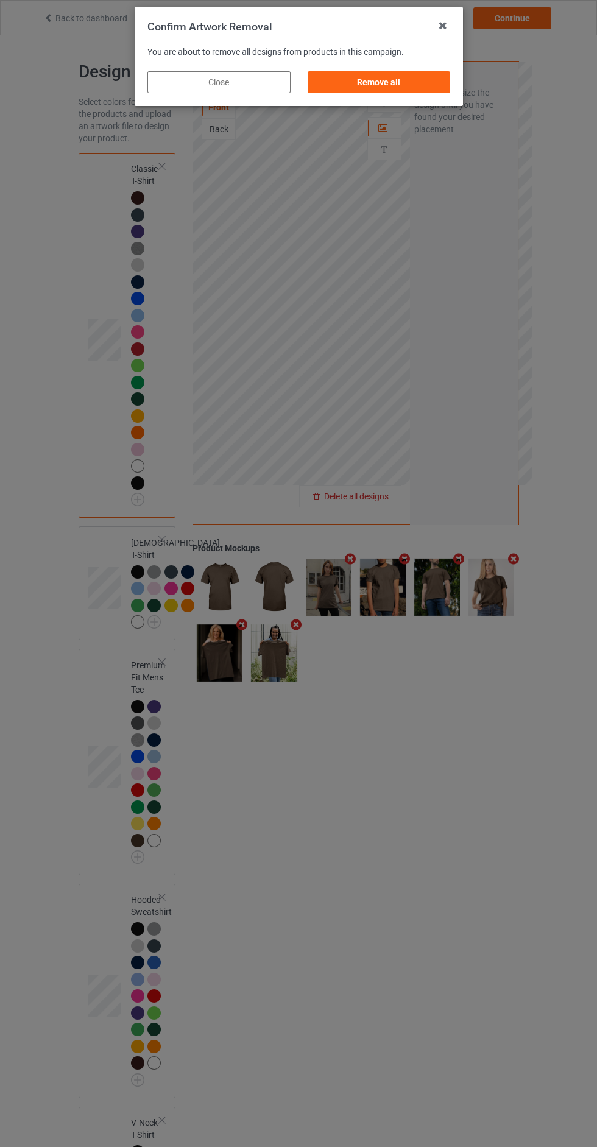
click at [413, 91] on div "Remove all" at bounding box center [378, 82] width 143 height 22
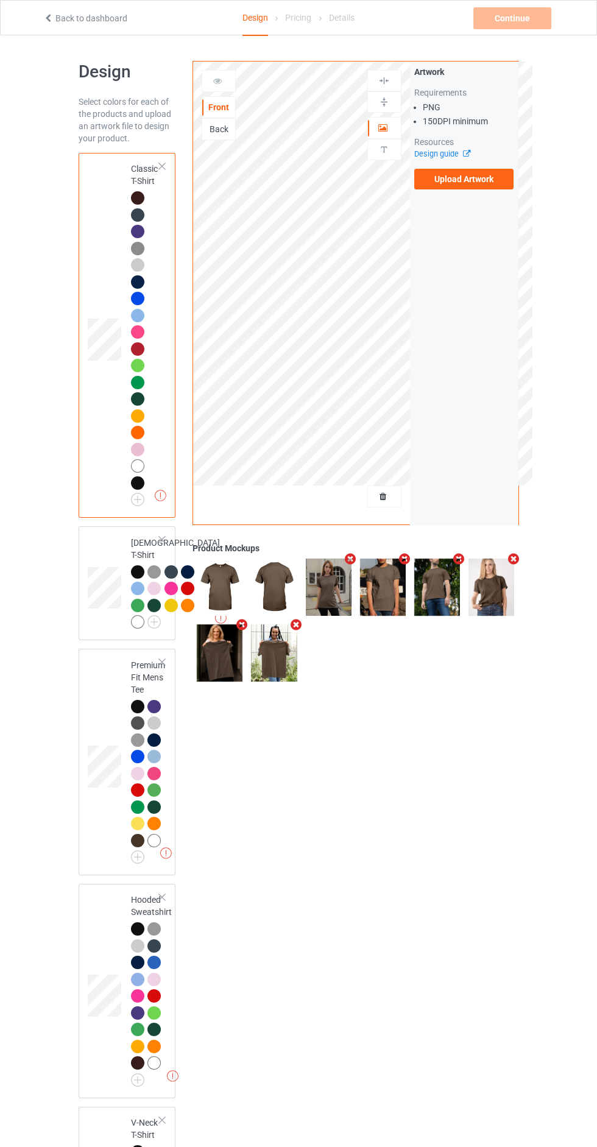
click at [490, 179] on label "Upload Artwork" at bounding box center [464, 179] width 100 height 21
click at [0, 0] on input "Upload Artwork" at bounding box center [0, 0] width 0 height 0
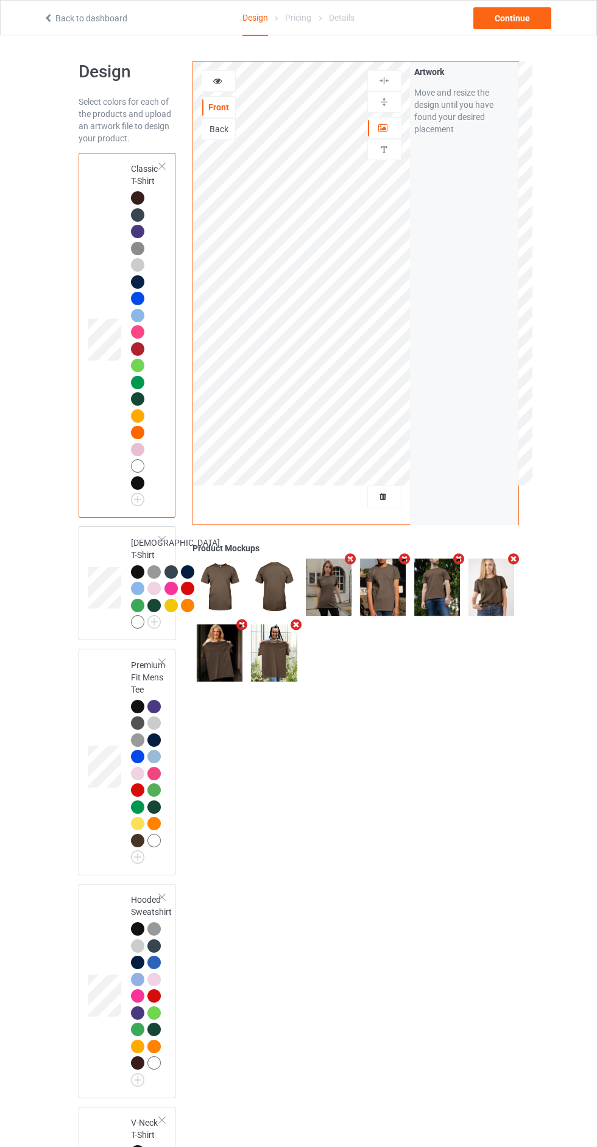
click at [387, 135] on div "Artwork" at bounding box center [384, 128] width 34 height 22
click at [396, 126] on div at bounding box center [384, 128] width 33 height 12
click at [536, 26] on div "Continue" at bounding box center [512, 18] width 78 height 22
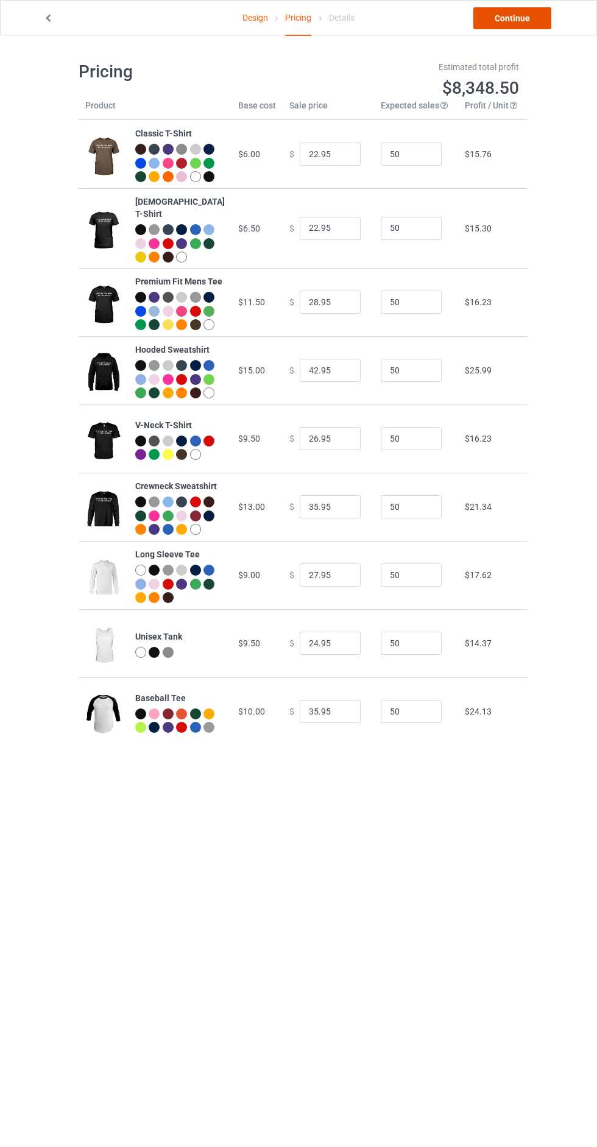
click at [521, 23] on link "Continue" at bounding box center [512, 18] width 78 height 22
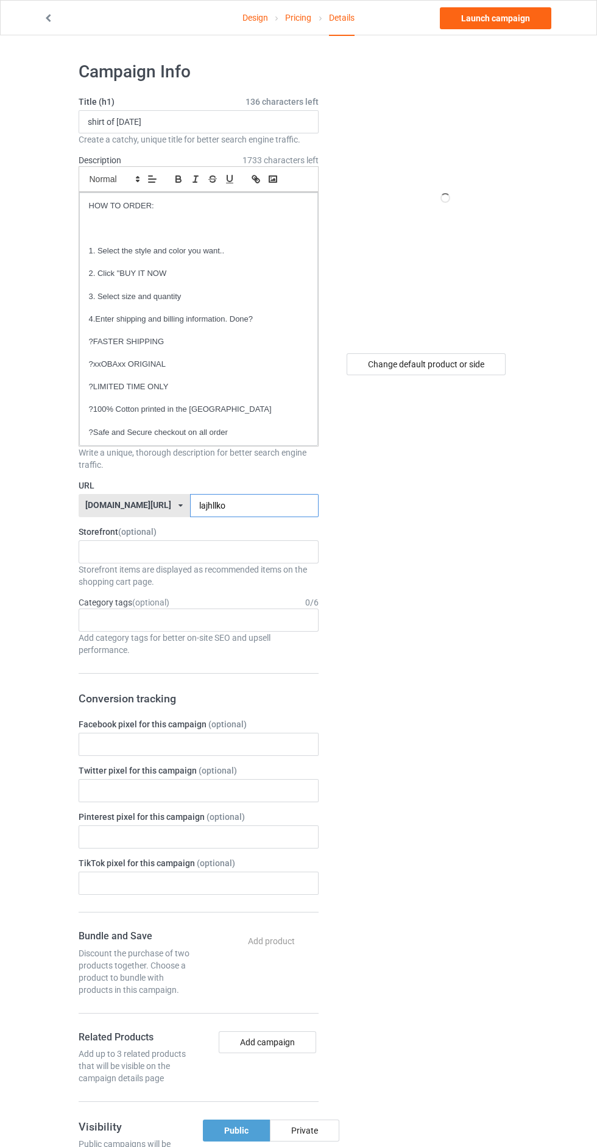
click at [287, 508] on input "lajhllko" at bounding box center [254, 505] width 128 height 23
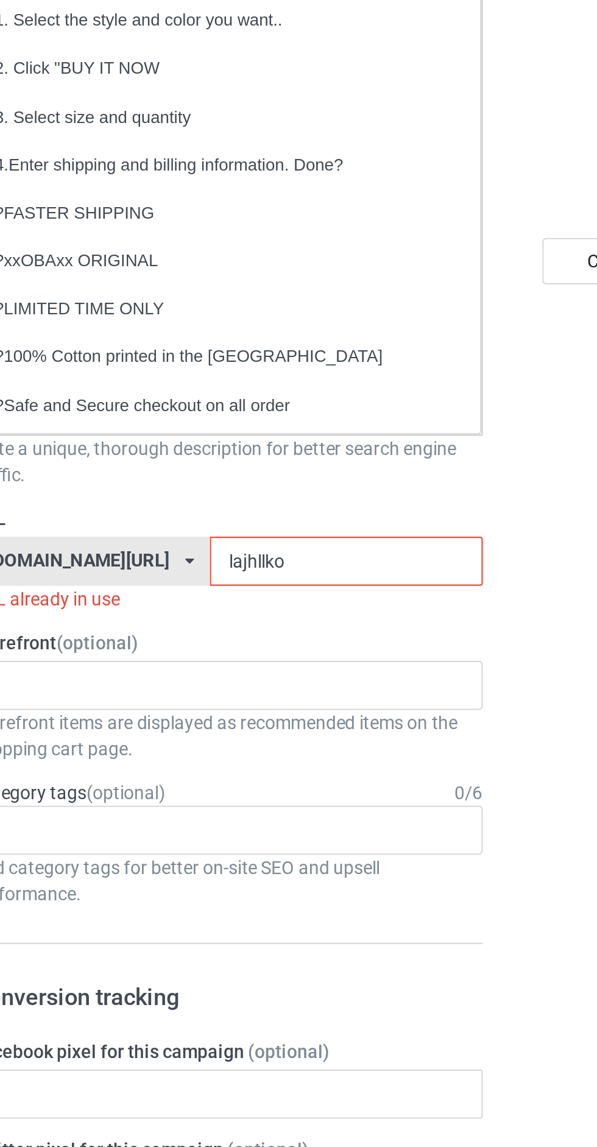
type input "lajhllkoj"
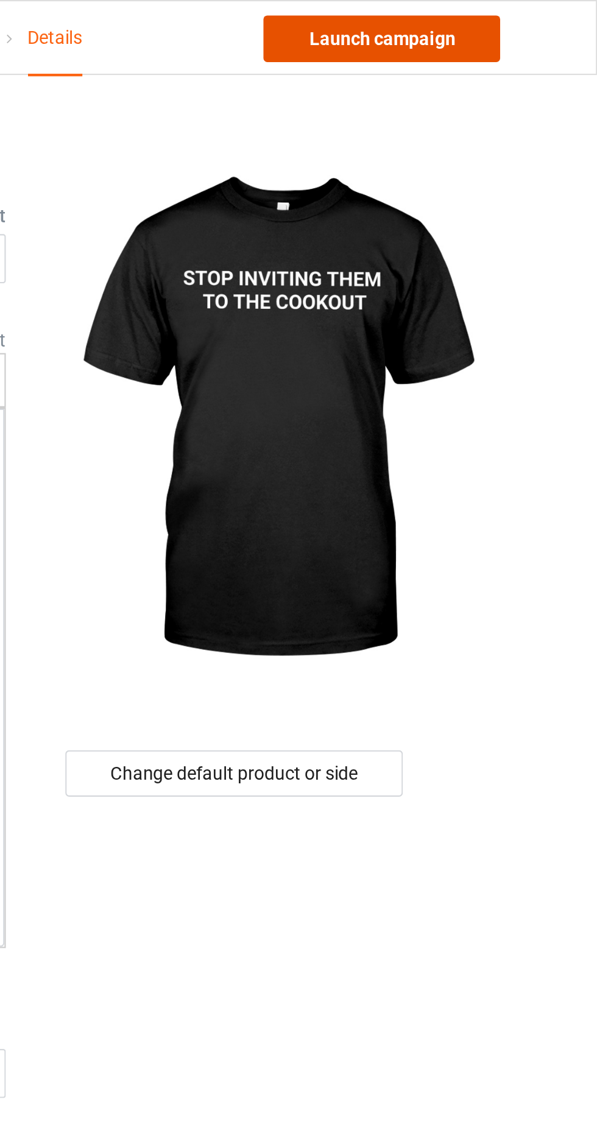
click at [526, 23] on link "Launch campaign" at bounding box center [495, 18] width 111 height 22
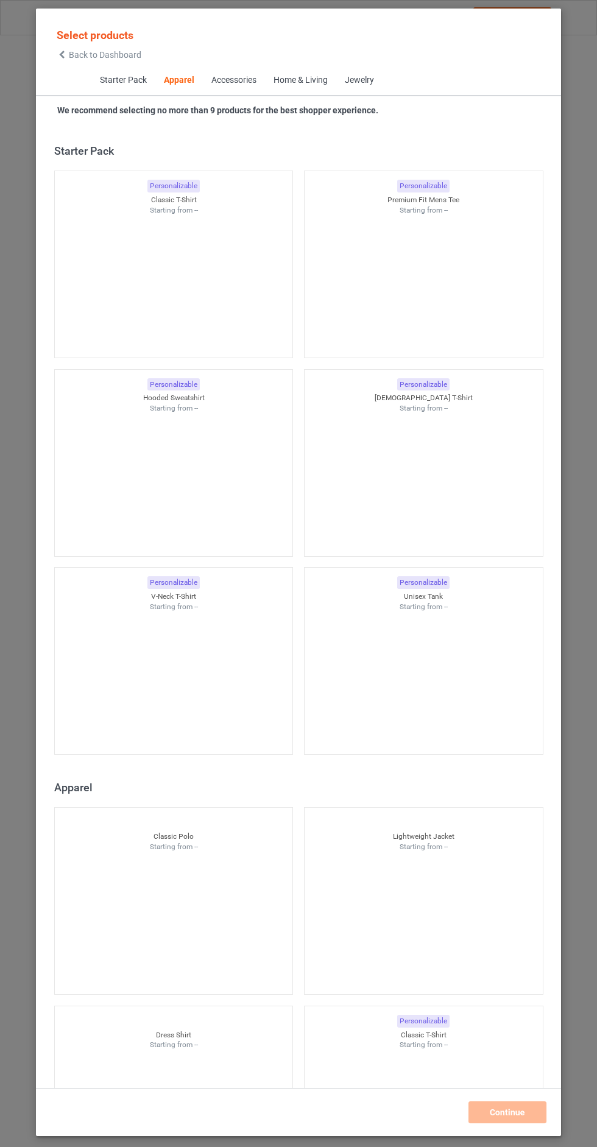
scroll to position [652, 0]
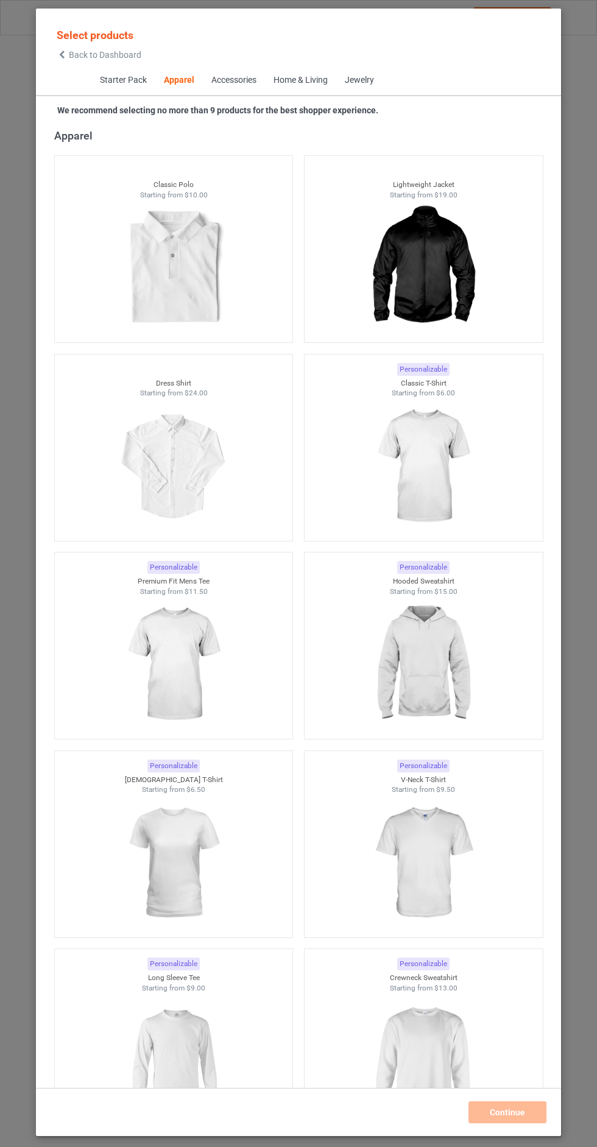
click at [139, 55] on span "Back to Dashboard" at bounding box center [105, 55] width 72 height 10
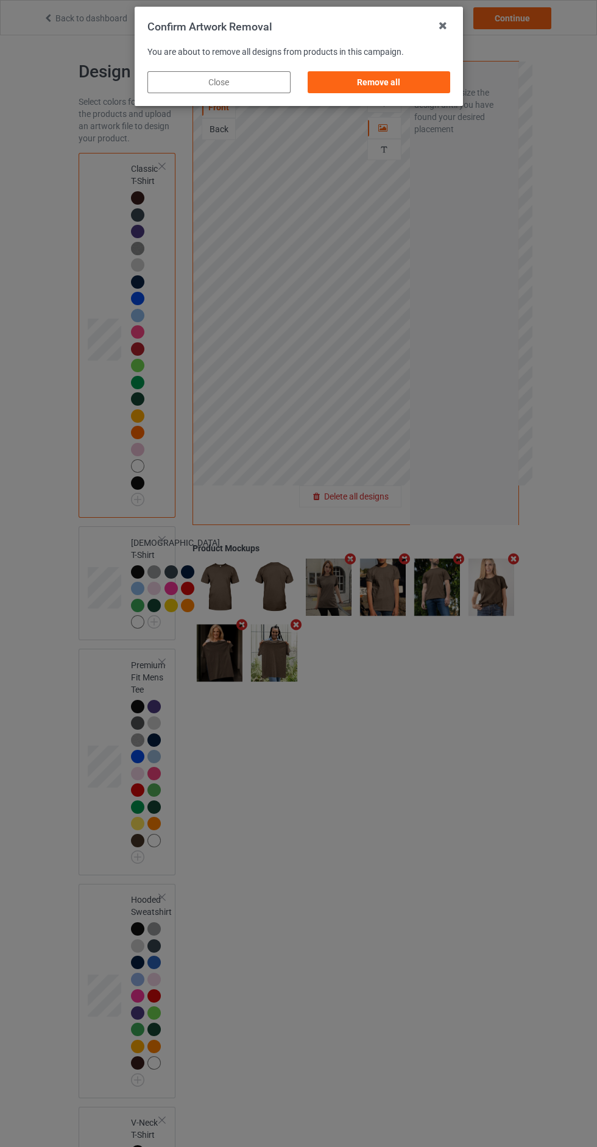
click at [421, 78] on div "Remove all" at bounding box center [378, 82] width 143 height 22
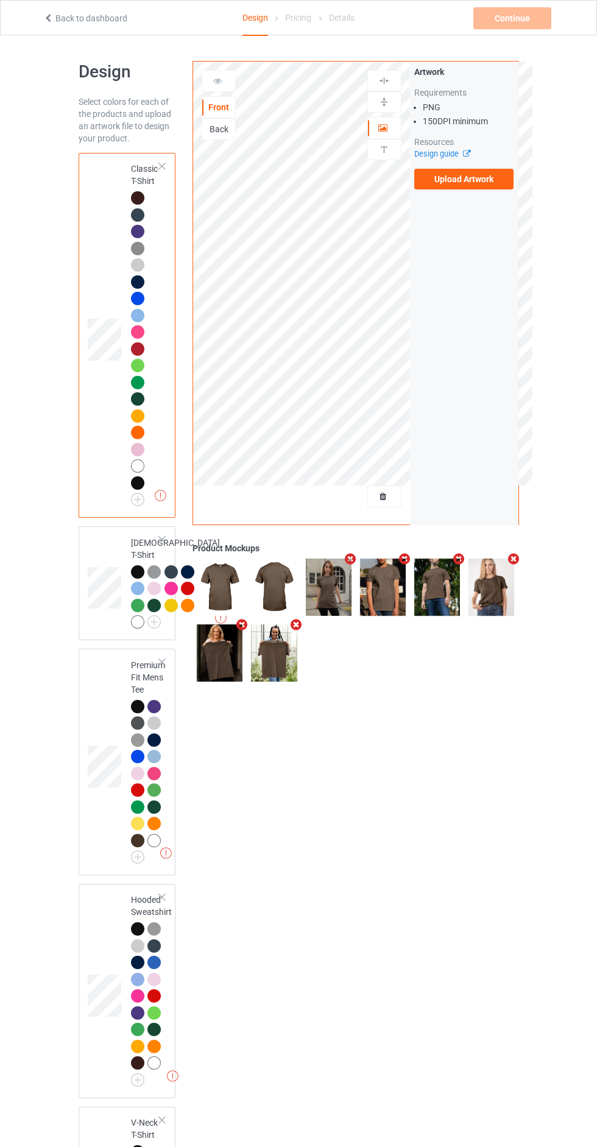
click at [468, 184] on label "Upload Artwork" at bounding box center [464, 179] width 100 height 21
click at [0, 0] on input "Upload Artwork" at bounding box center [0, 0] width 0 height 0
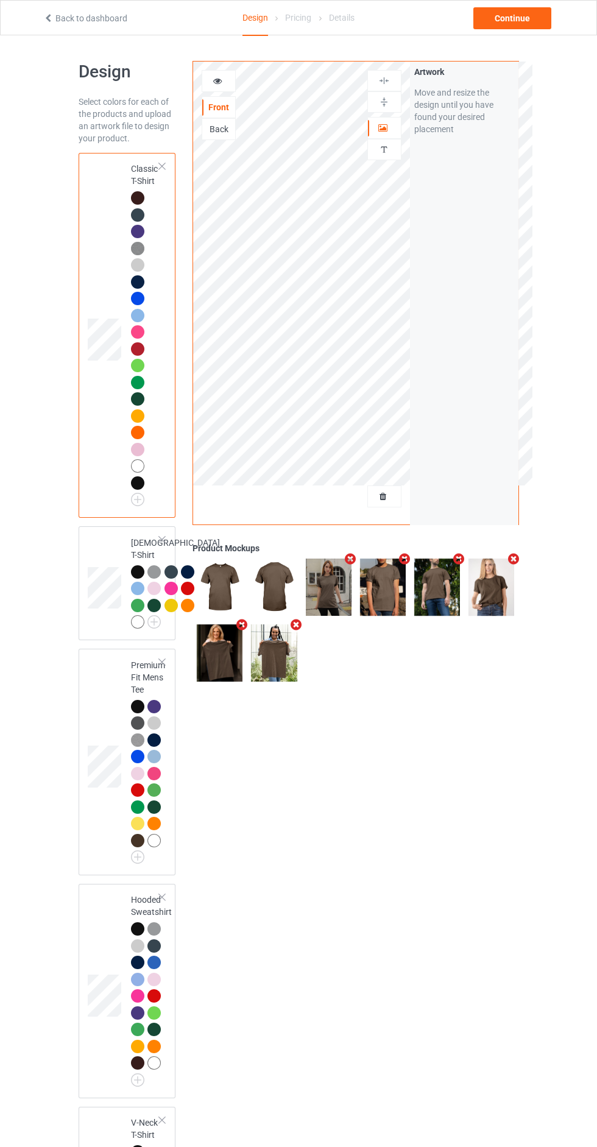
click at [383, 125] on icon at bounding box center [383, 126] width 10 height 9
click at [519, 28] on div "Continue" at bounding box center [512, 18] width 78 height 22
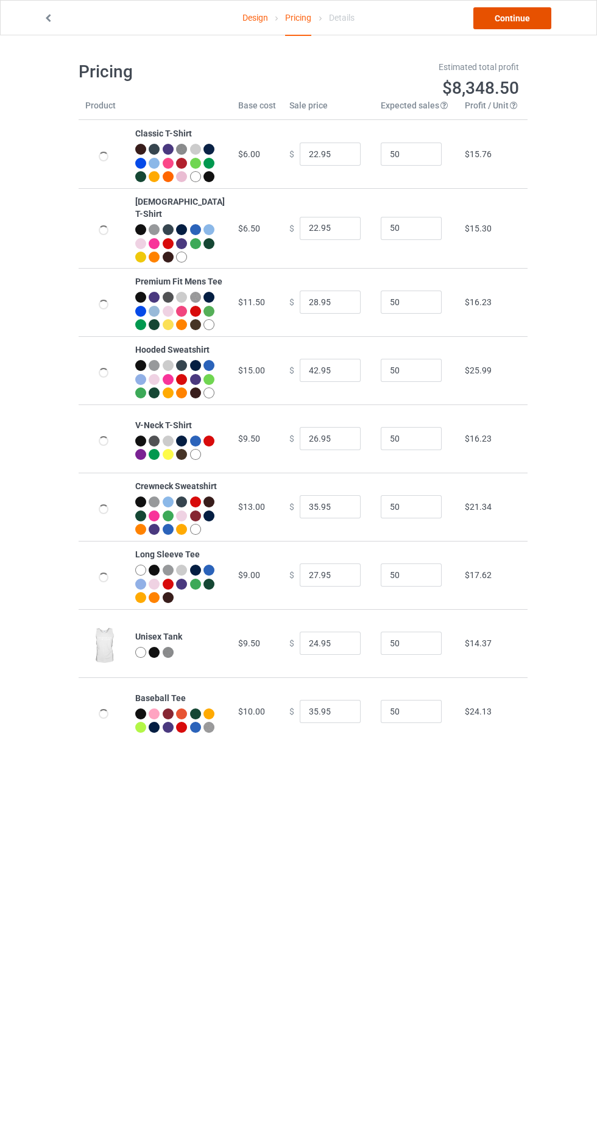
click at [489, 21] on link "Continue" at bounding box center [512, 18] width 78 height 22
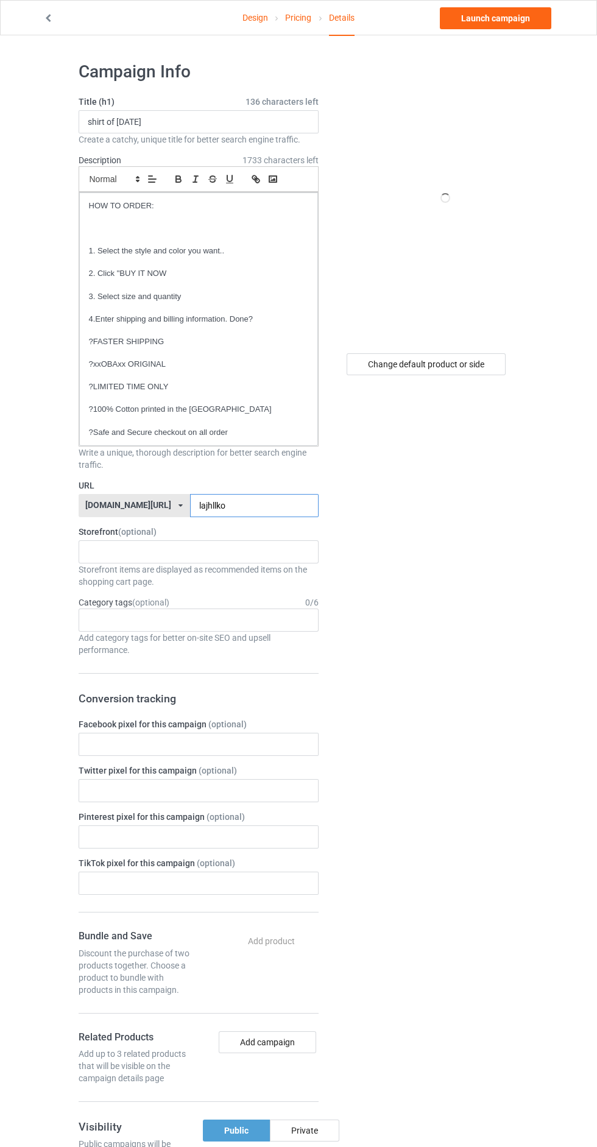
click at [234, 506] on input "lajhllko" at bounding box center [254, 505] width 128 height 23
type input "lajhlllo"
click at [454, 364] on div "Change default product or side" at bounding box center [425, 364] width 159 height 22
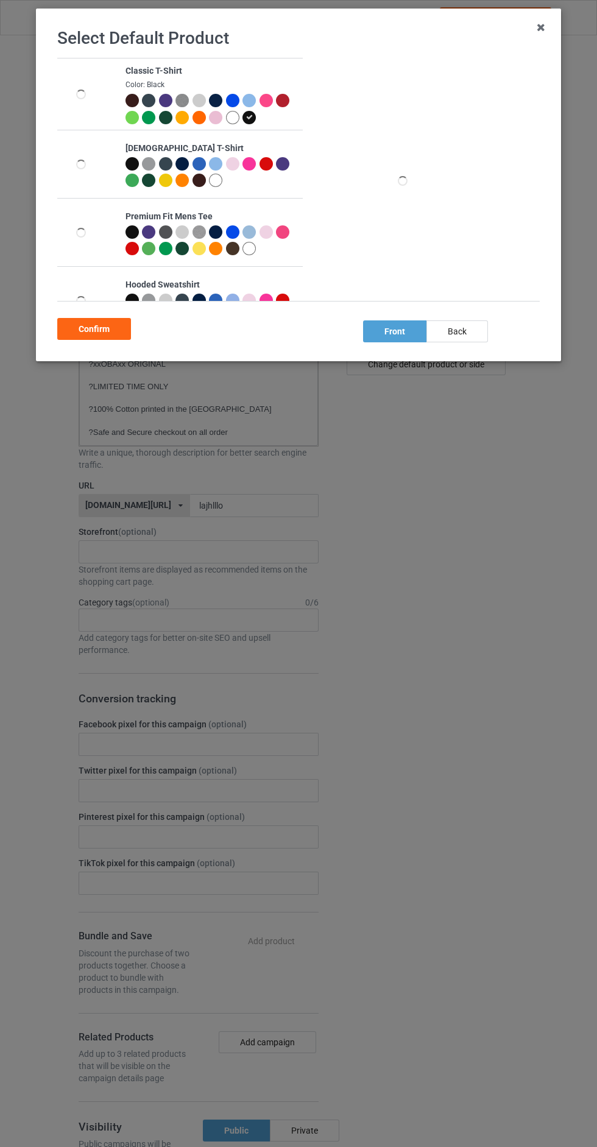
click at [234, 117] on div at bounding box center [232, 117] width 13 height 13
click at [108, 335] on div "Confirm" at bounding box center [94, 329] width 74 height 22
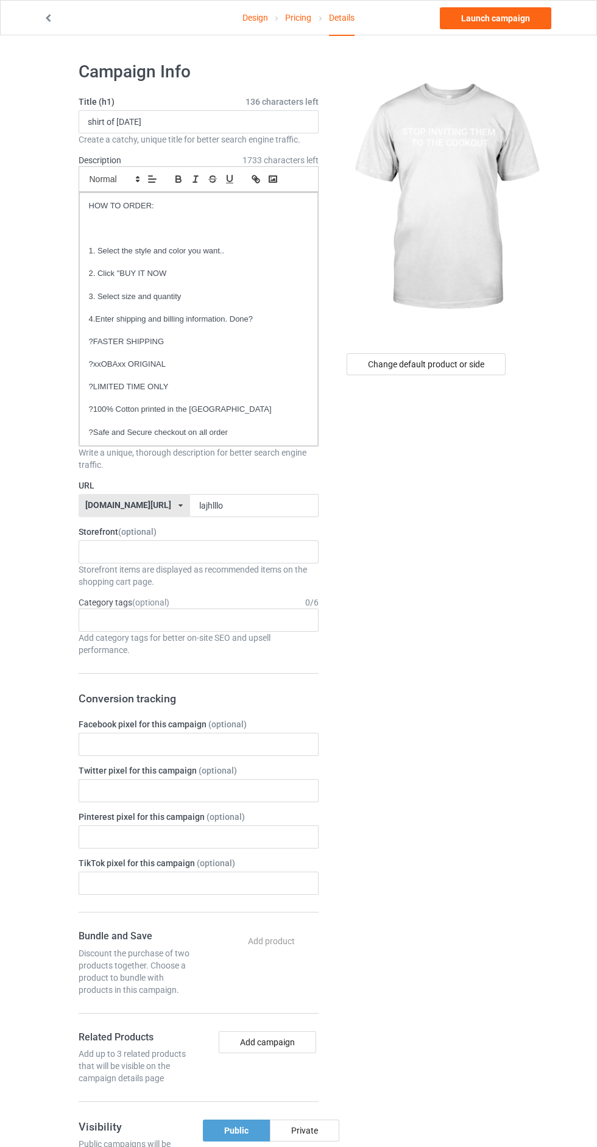
click at [457, 397] on div "Change default product or side" at bounding box center [427, 840] width 200 height 1577
click at [458, 366] on div "Change default product or side" at bounding box center [425, 364] width 159 height 22
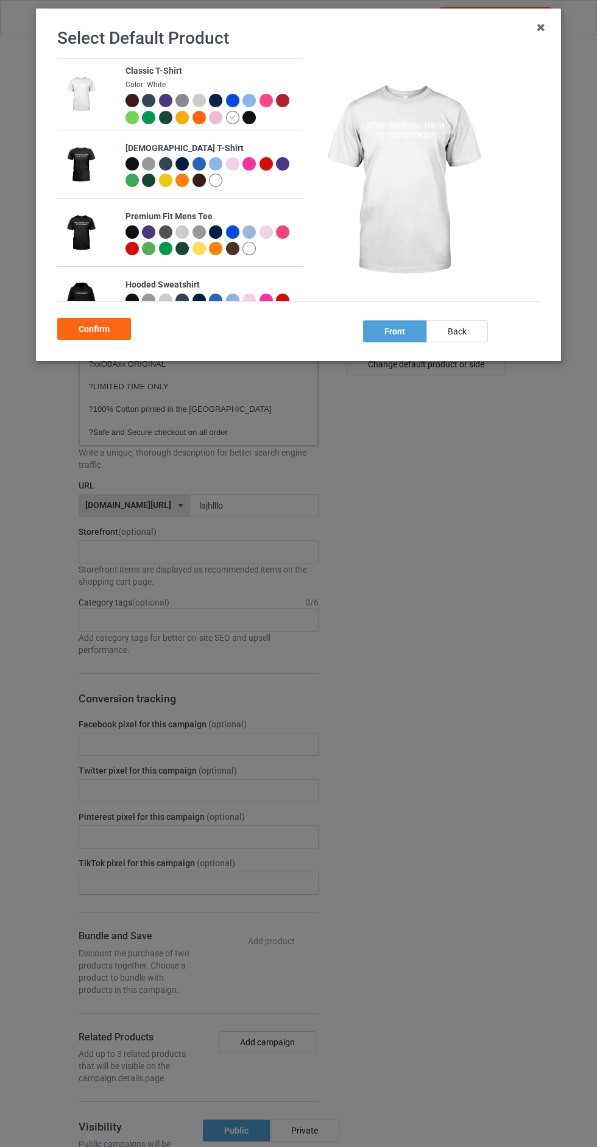
click at [130, 99] on div at bounding box center [131, 100] width 13 height 13
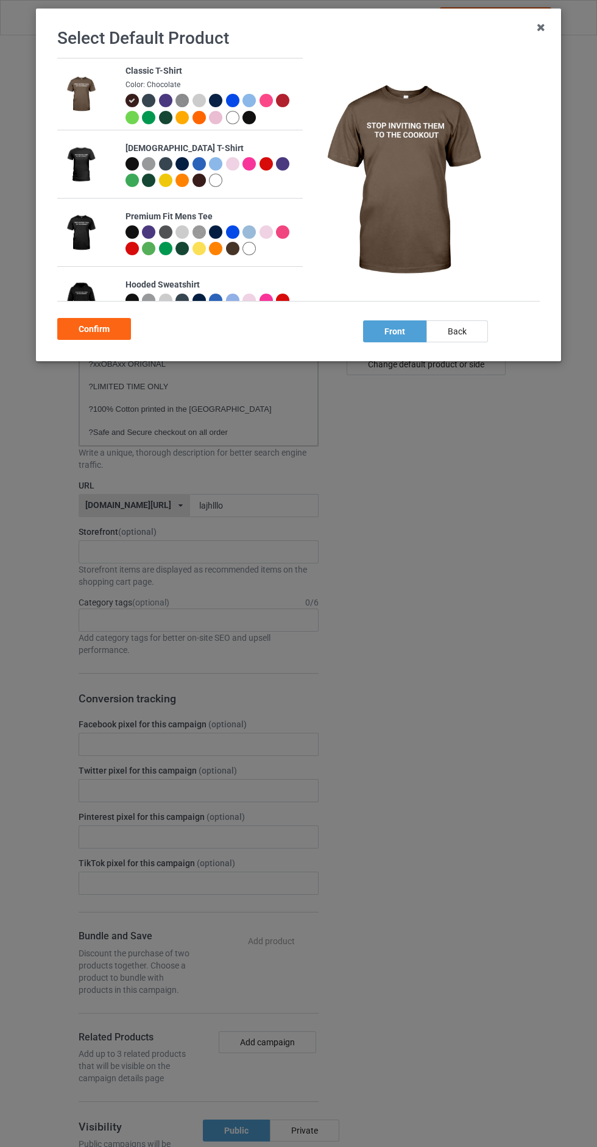
click at [250, 119] on div at bounding box center [248, 117] width 13 height 13
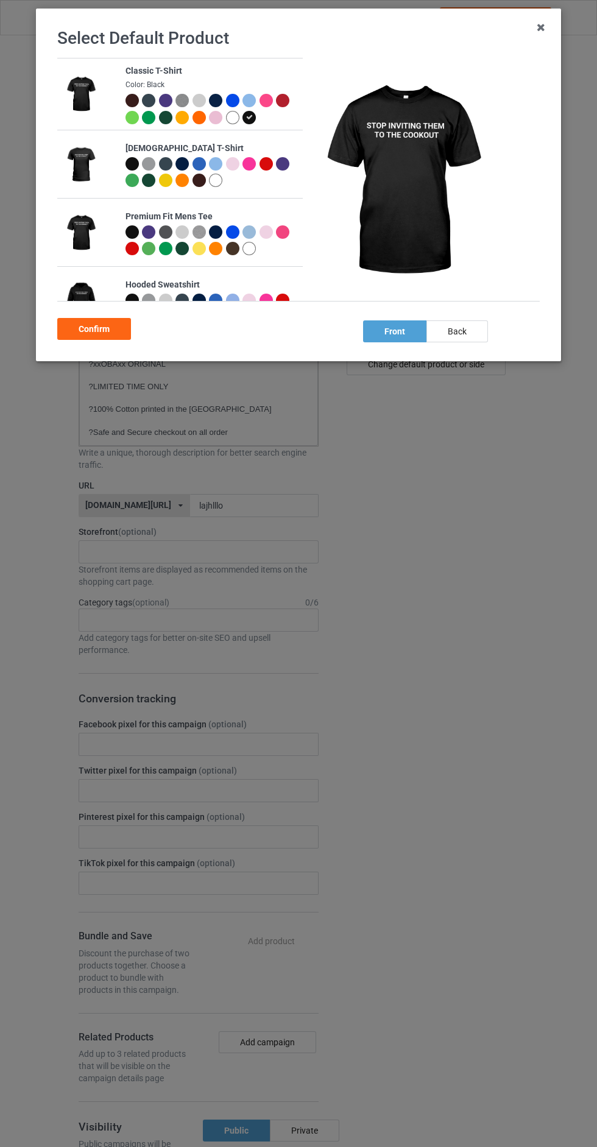
click at [99, 333] on div "Confirm" at bounding box center [94, 329] width 74 height 22
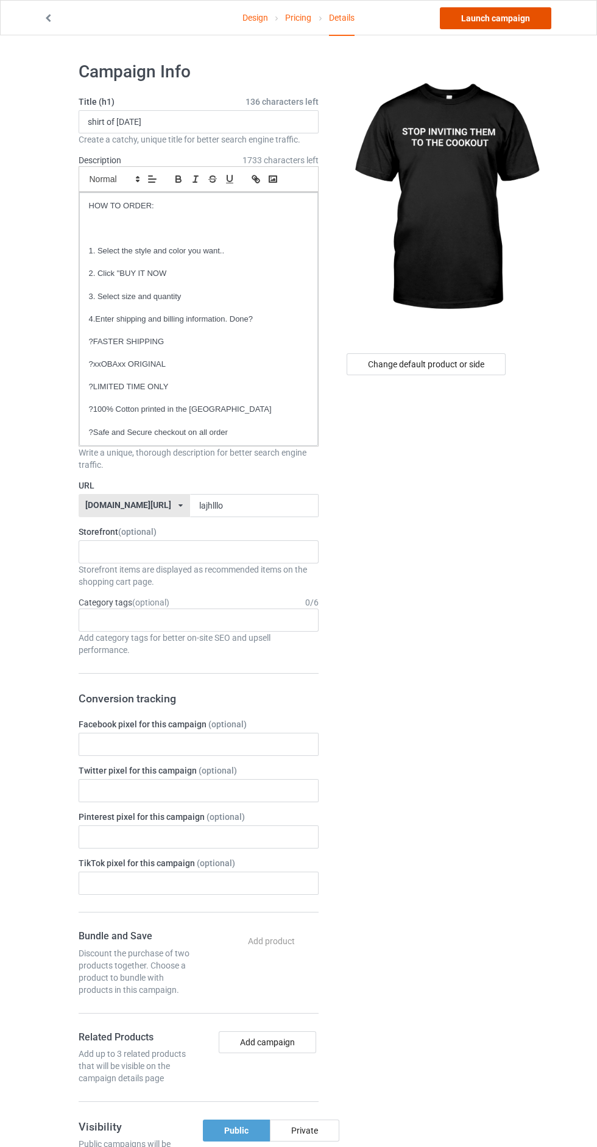
click at [507, 18] on link "Launch campaign" at bounding box center [495, 18] width 111 height 22
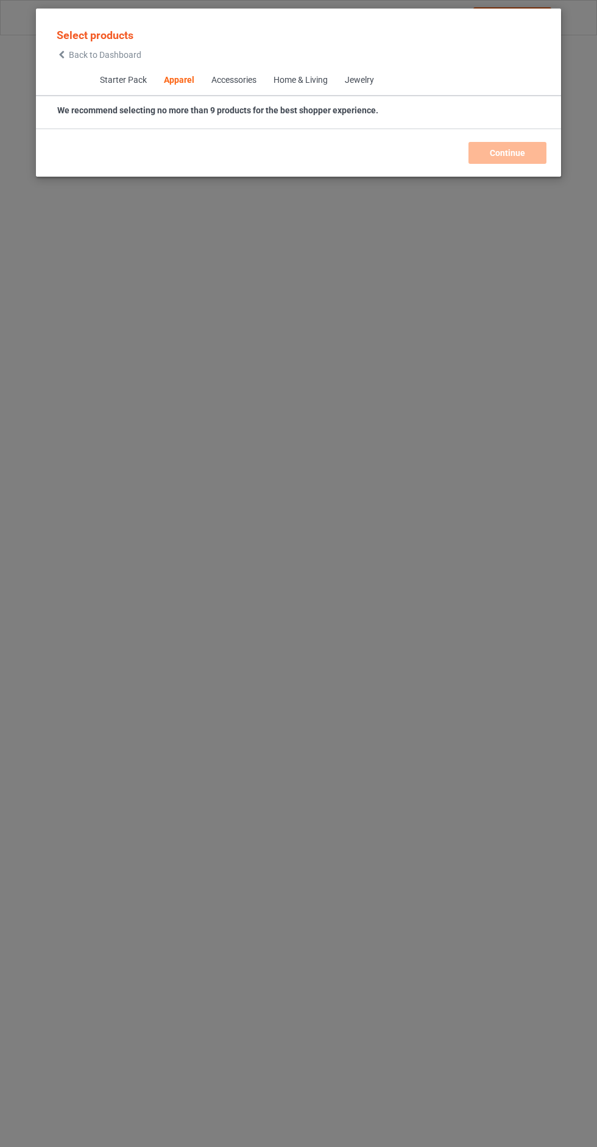
click at [100, 55] on span "Back to Dashboard" at bounding box center [105, 55] width 72 height 10
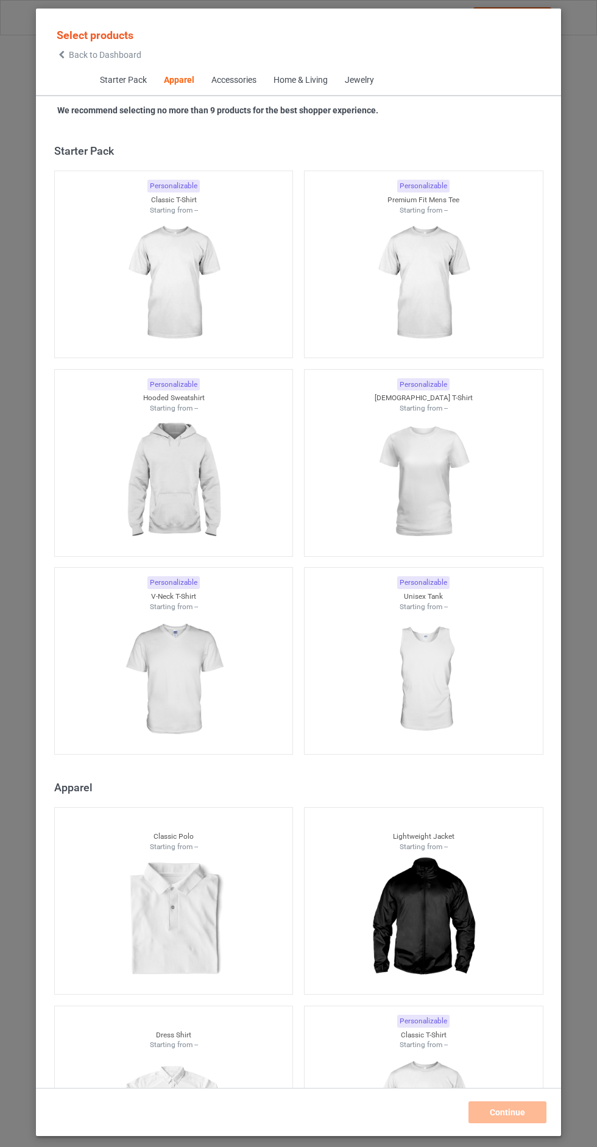
scroll to position [652, 0]
